Goal: Find specific page/section: Find specific page/section

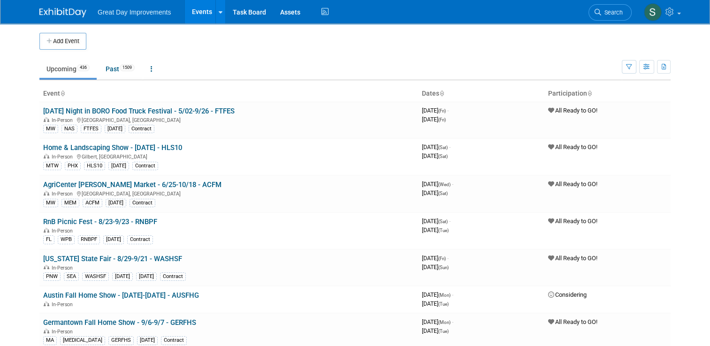
click at [613, 20] on link "Search" at bounding box center [610, 12] width 43 height 16
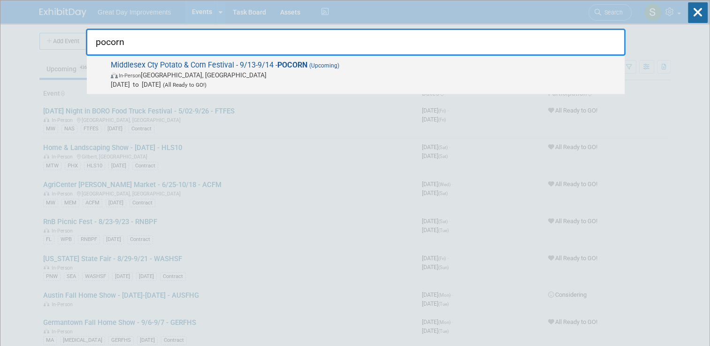
type input "pocorn"
click at [379, 92] on div "Middlesex Cty Potato & Corn Festival - 9/13-9/14 - POCORN (Upcoming) In-Person …" at bounding box center [356, 75] width 538 height 38
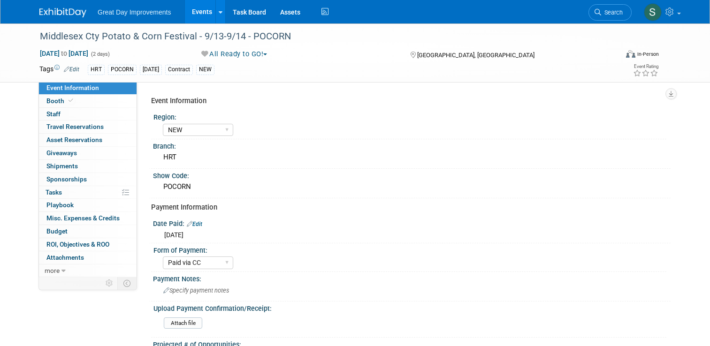
select select "NEW"
select select "Paid via CC"
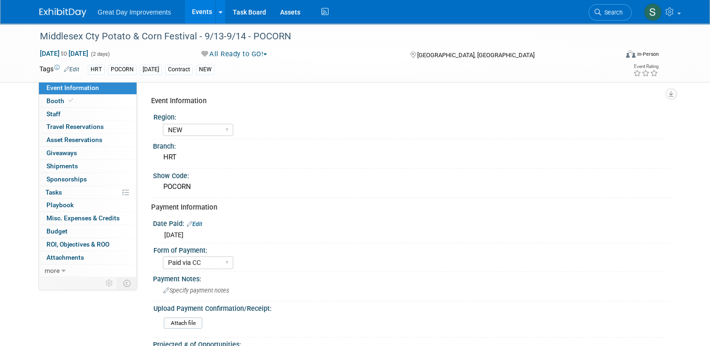
click at [53, 12] on img at bounding box center [62, 12] width 47 height 9
